Goal: Task Accomplishment & Management: Manage account settings

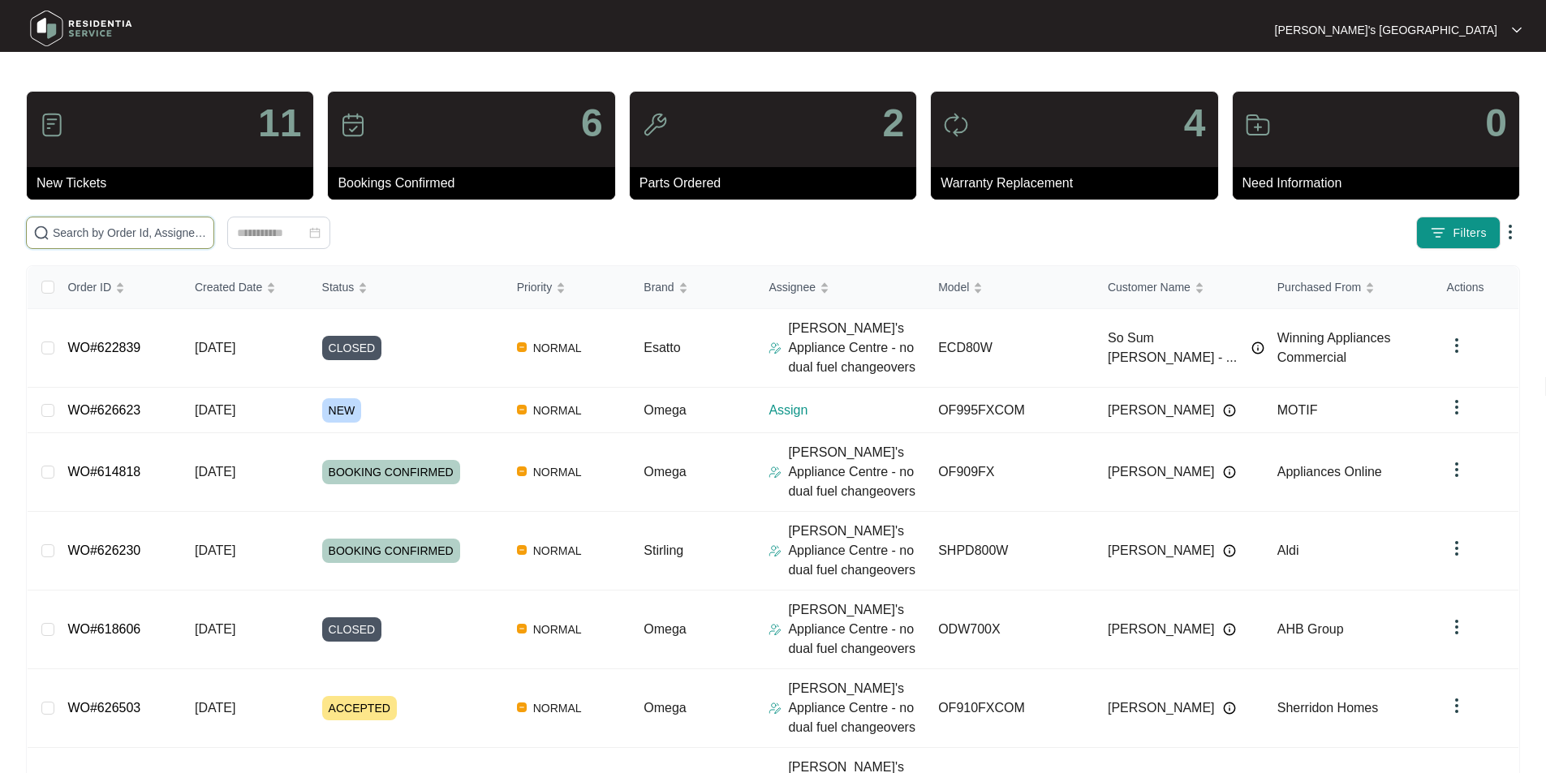
click at [207, 237] on input "text" at bounding box center [130, 233] width 154 height 18
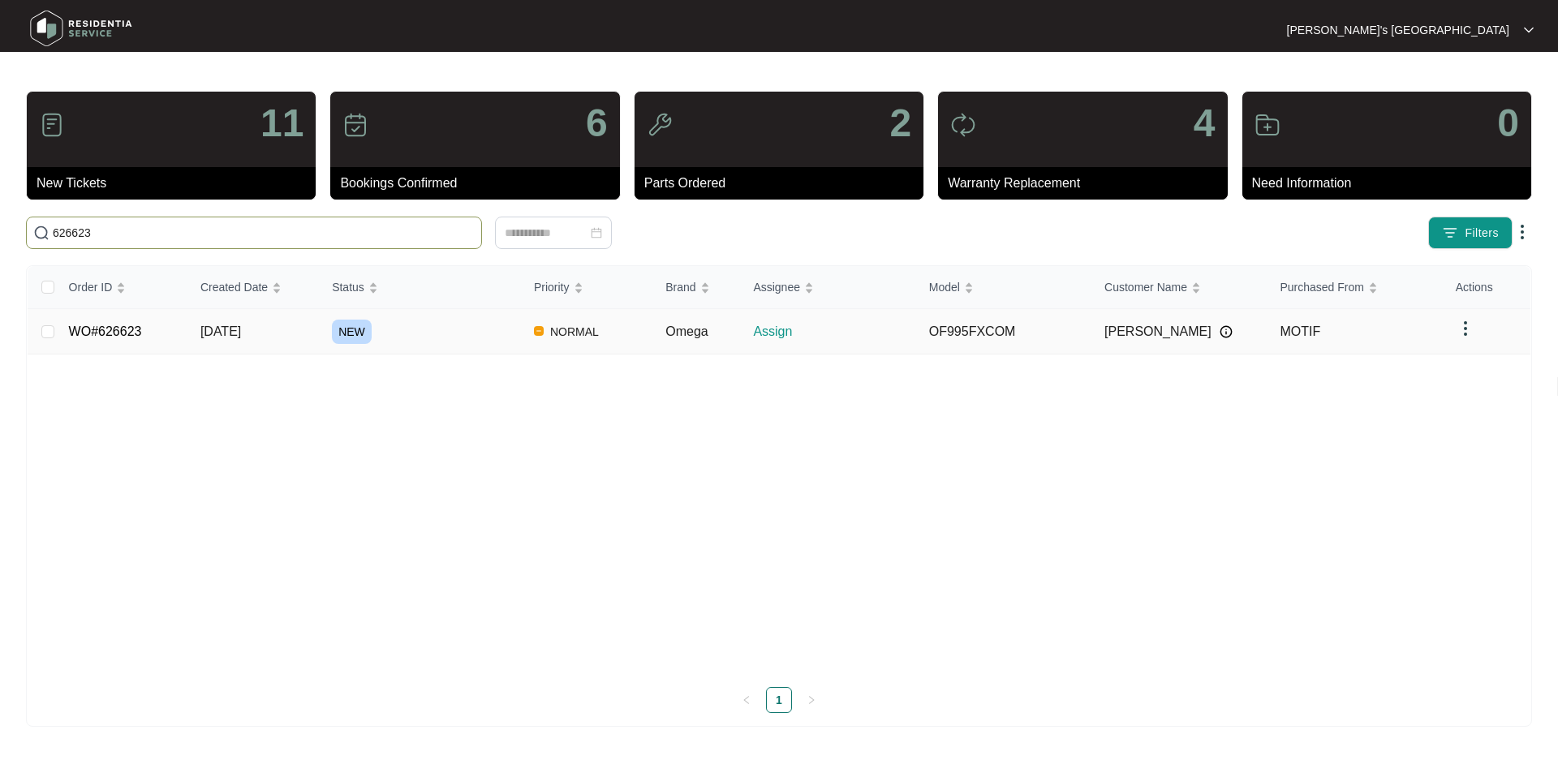
type input "626623"
click at [131, 329] on link "WO#626623" at bounding box center [105, 332] width 73 height 14
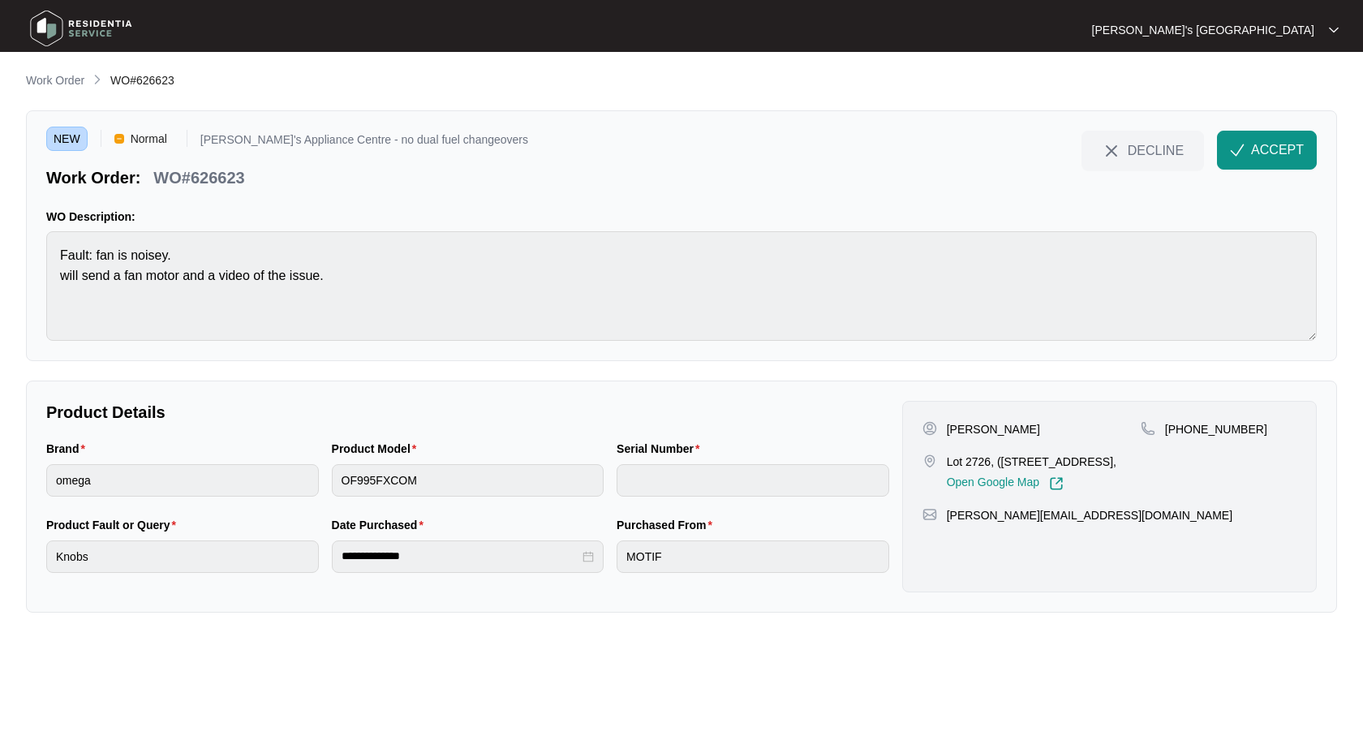
drag, startPoint x: 1022, startPoint y: 454, endPoint x: 1012, endPoint y: 459, distance: 12.0
click at [1022, 454] on p "Lot 2726, ([STREET_ADDRESS]," at bounding box center [1032, 462] width 170 height 16
click at [966, 428] on p "[PERSON_NAME]" at bounding box center [993, 429] width 93 height 16
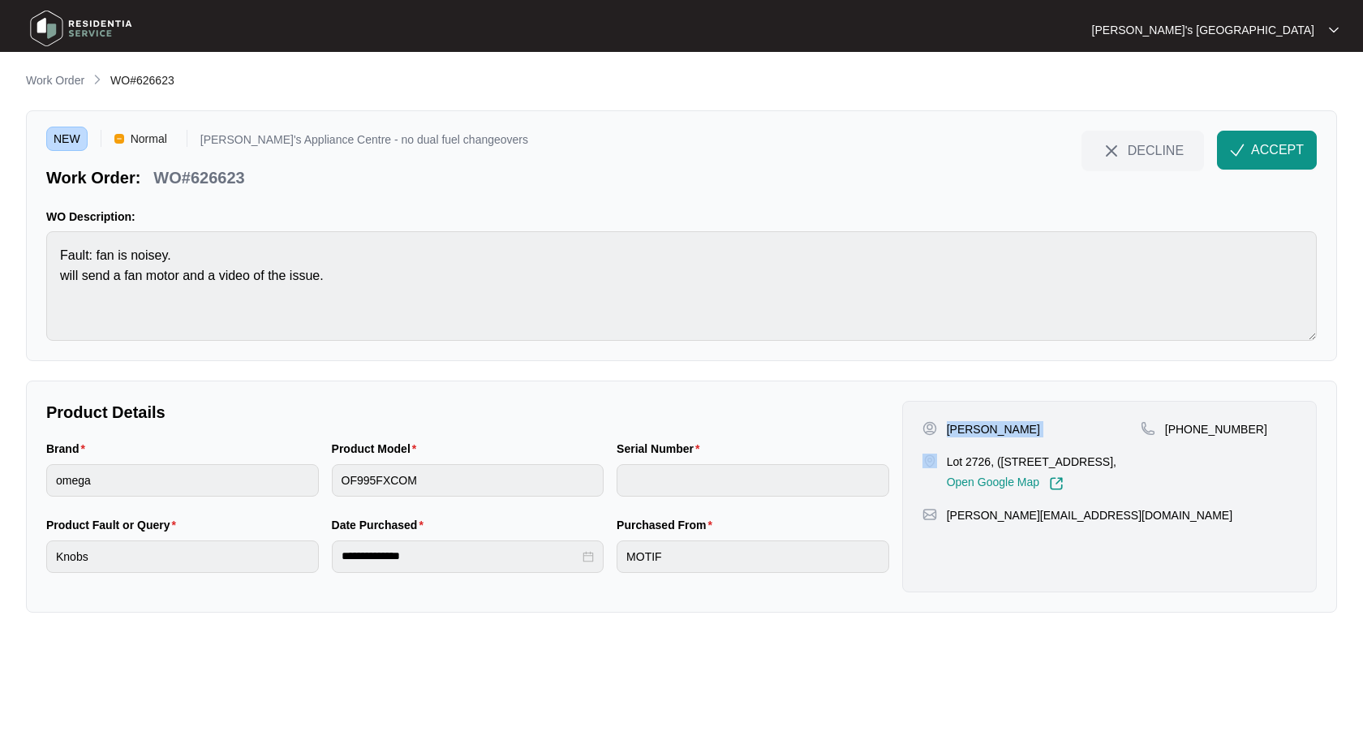
copy p "[PERSON_NAME]"
click at [1215, 421] on p "[PHONE_NUMBER]" at bounding box center [1216, 429] width 102 height 16
click at [1213, 432] on p "[PHONE_NUMBER]" at bounding box center [1216, 429] width 102 height 16
copy p "61401650765"
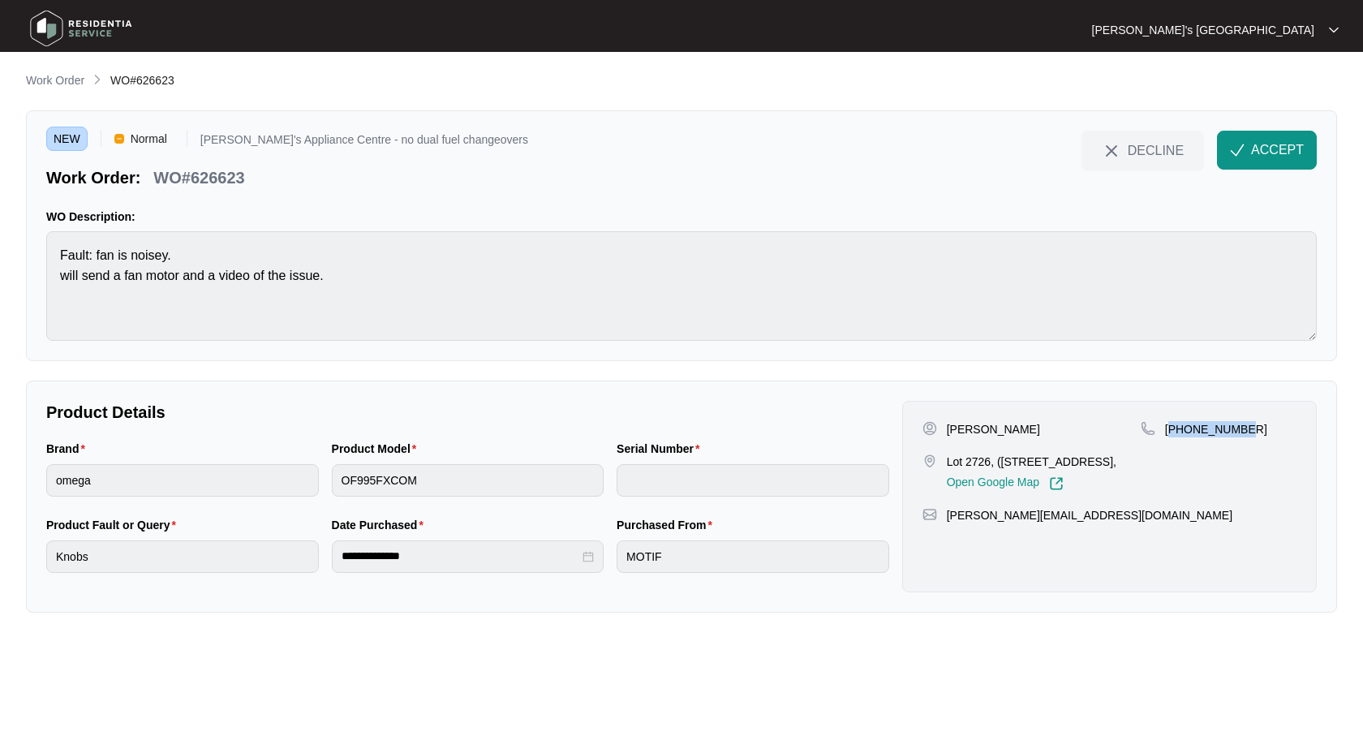
click at [1052, 458] on p "Lot 2726, ([STREET_ADDRESS]," at bounding box center [1032, 462] width 170 height 16
drag, startPoint x: 1052, startPoint y: 458, endPoint x: 1218, endPoint y: 424, distance: 169.2
click at [1052, 458] on p "Lot 2726, ([STREET_ADDRESS]," at bounding box center [1032, 462] width 170 height 16
copy p "Wilderness"
click at [1001, 421] on p "[PERSON_NAME]" at bounding box center [993, 429] width 93 height 16
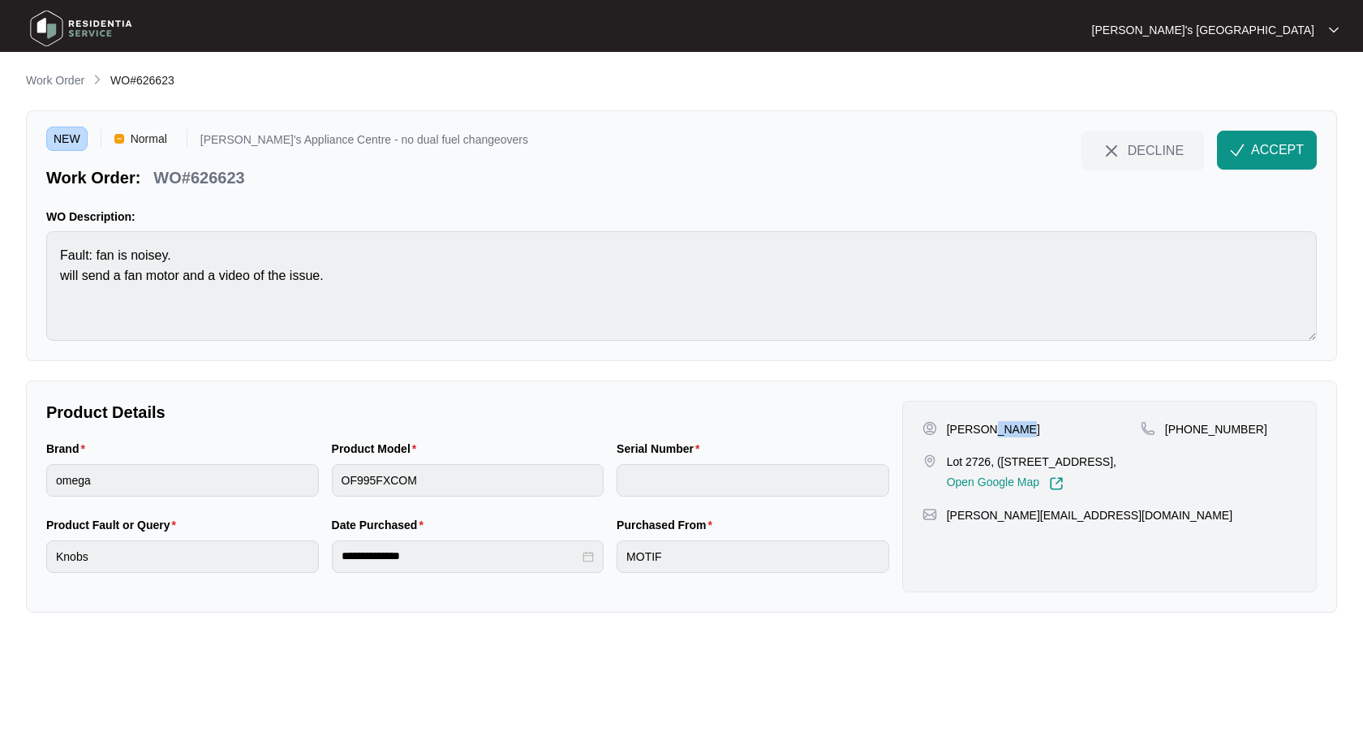
click at [1001, 421] on p "[PERSON_NAME]" at bounding box center [993, 429] width 93 height 16
copy p "Bibby"
click at [243, 184] on p "WO#626623" at bounding box center [198, 177] width 91 height 23
click at [213, 175] on p "WO#626623" at bounding box center [198, 177] width 91 height 23
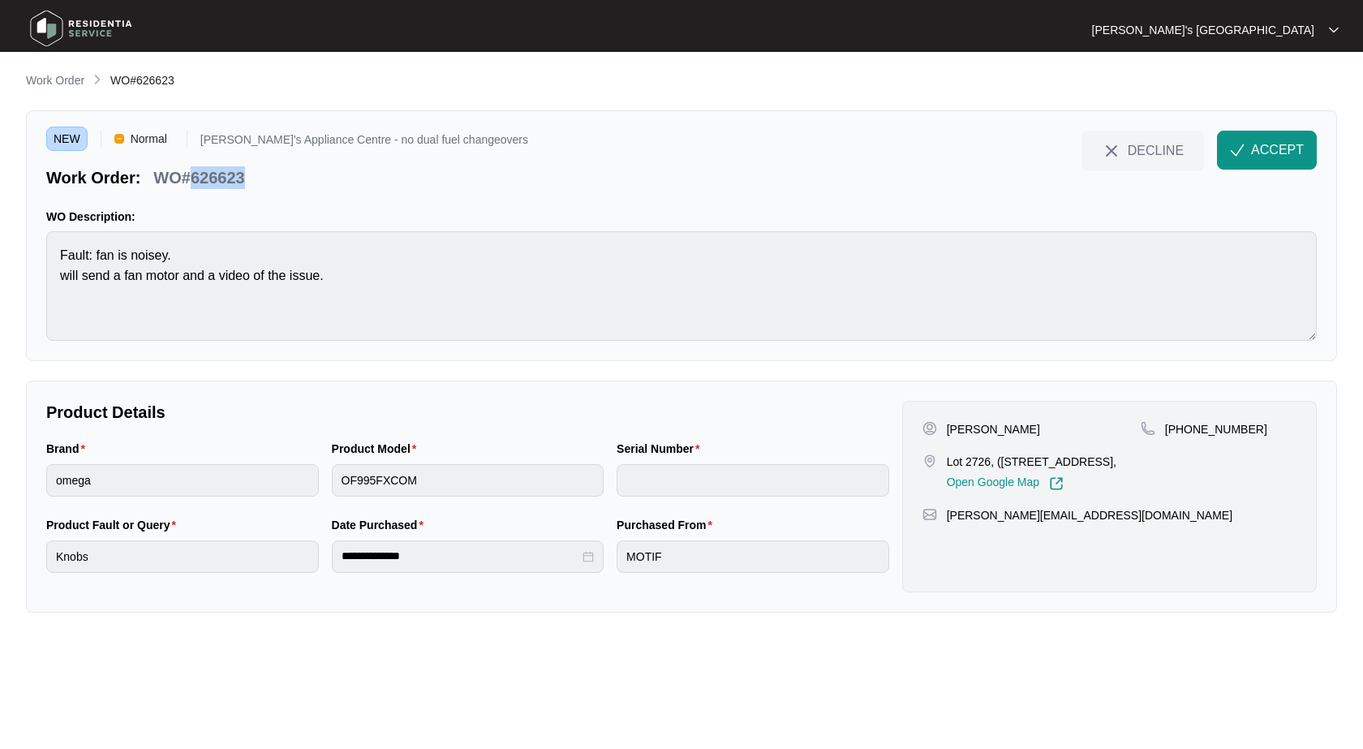
click at [213, 175] on p "WO#626623" at bounding box center [198, 177] width 91 height 23
copy p "626623"
click at [1295, 118] on div "NEW Normal [PERSON_NAME]'s Appliance Centre - no dual fuel changeovers Work Ord…" at bounding box center [681, 235] width 1311 height 251
drag, startPoint x: 1282, startPoint y: 161, endPoint x: 1126, endPoint y: 273, distance: 191.9
click at [1282, 161] on button "ACCEPT" at bounding box center [1267, 150] width 100 height 39
